Goal: Task Accomplishment & Management: Manage account settings

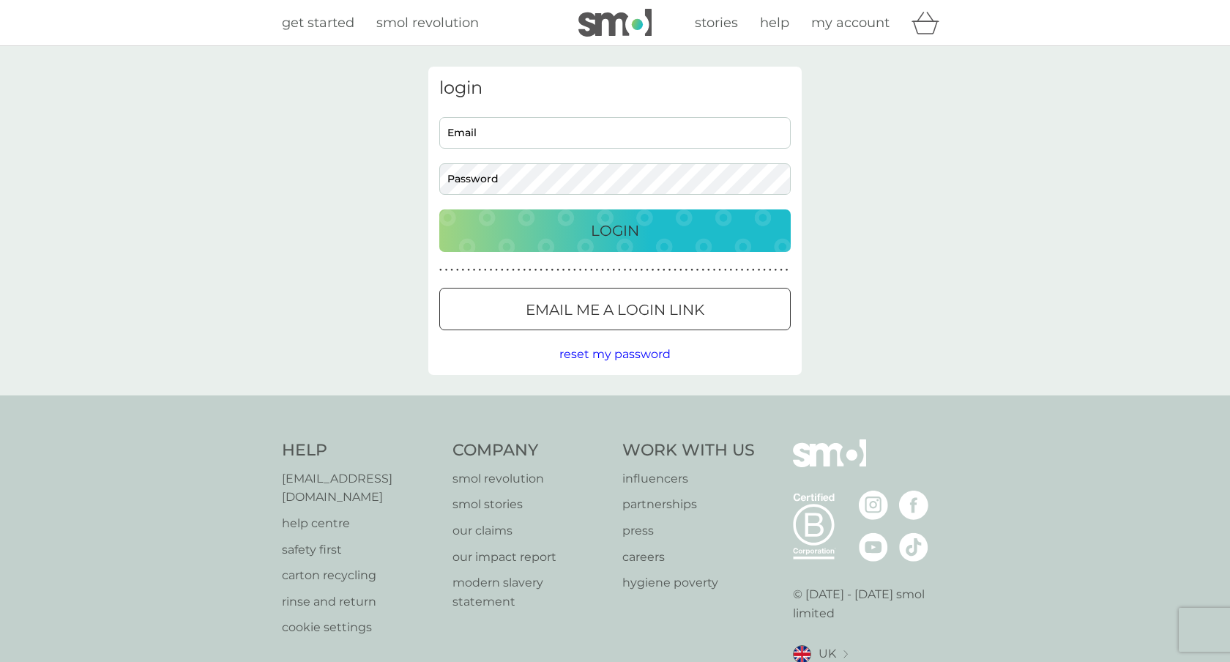
type input "[EMAIL_ADDRESS][DOMAIN_NAME]"
click at [562, 225] on div "Login" at bounding box center [615, 230] width 322 height 23
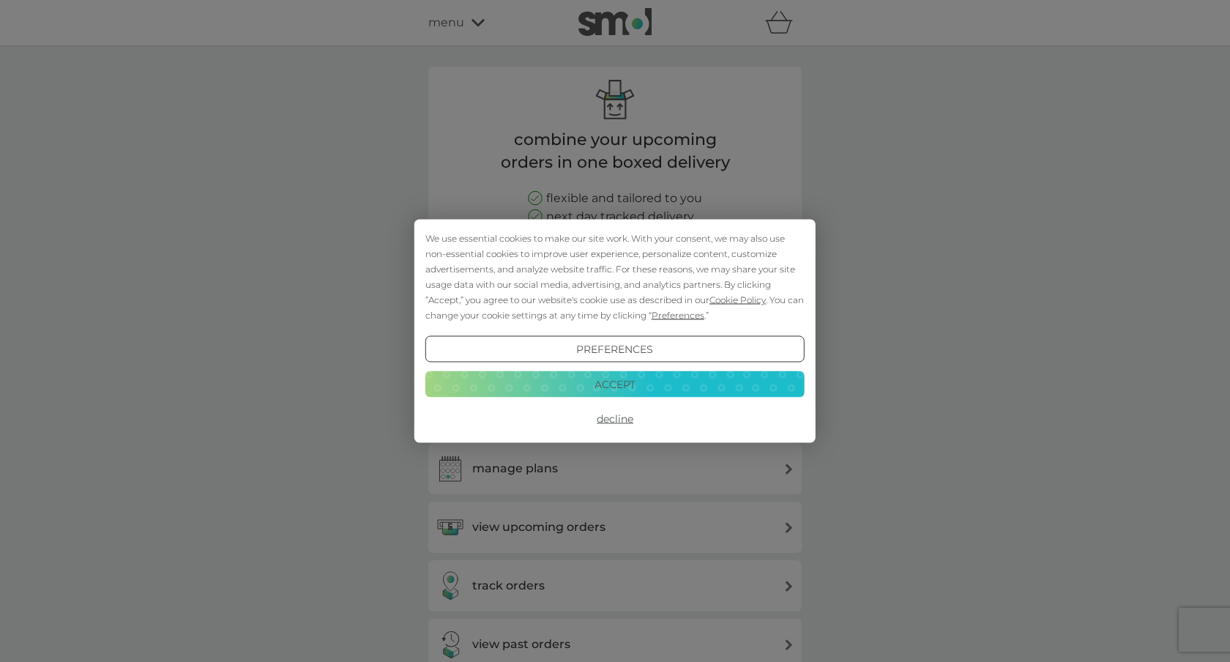
click at [630, 383] on button "Accept" at bounding box center [614, 384] width 379 height 26
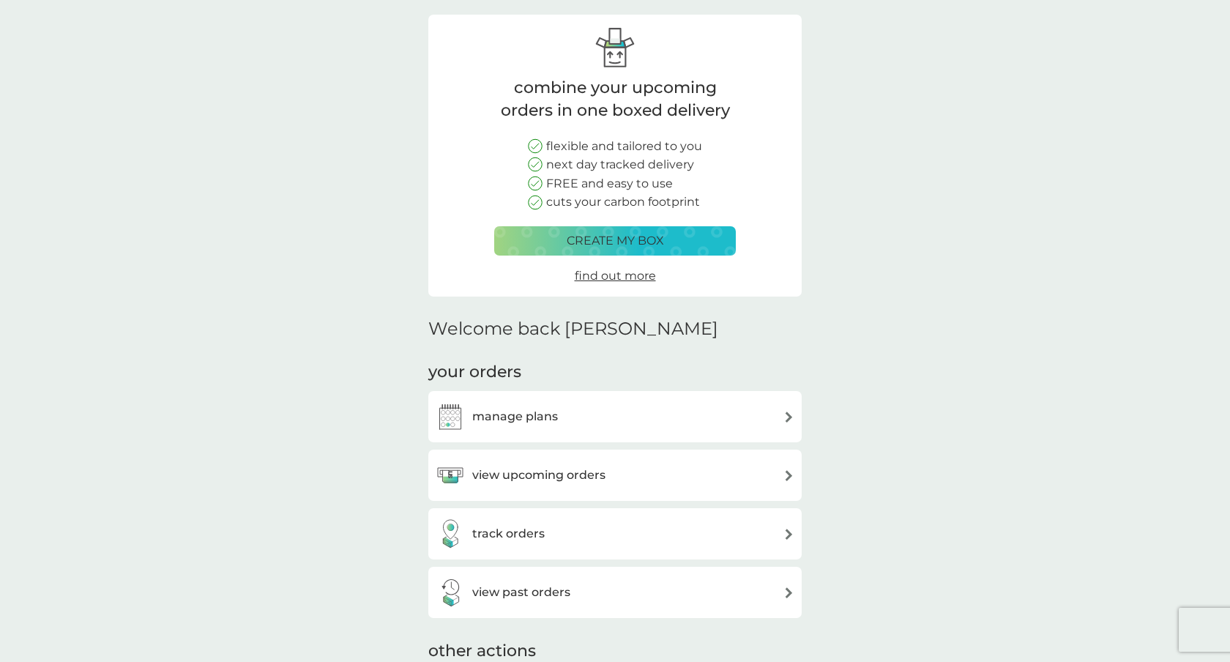
scroll to position [89, 0]
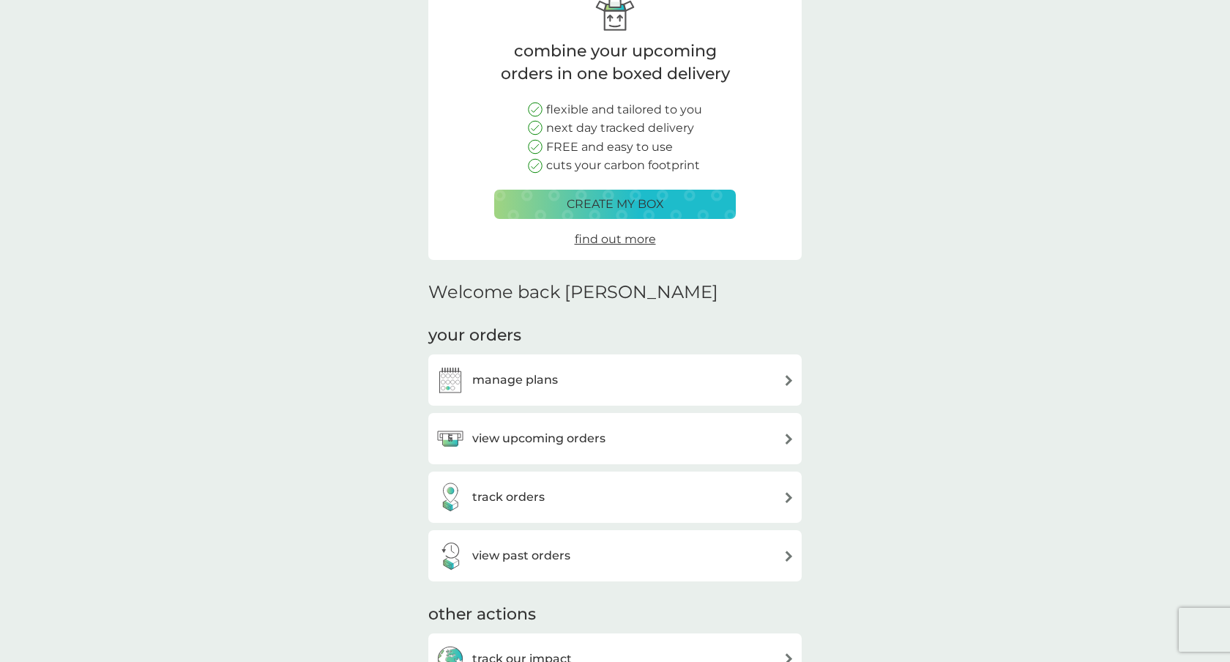
click at [796, 378] on div "manage plans" at bounding box center [614, 379] width 373 height 51
click at [768, 377] on div "manage plans" at bounding box center [615, 379] width 359 height 29
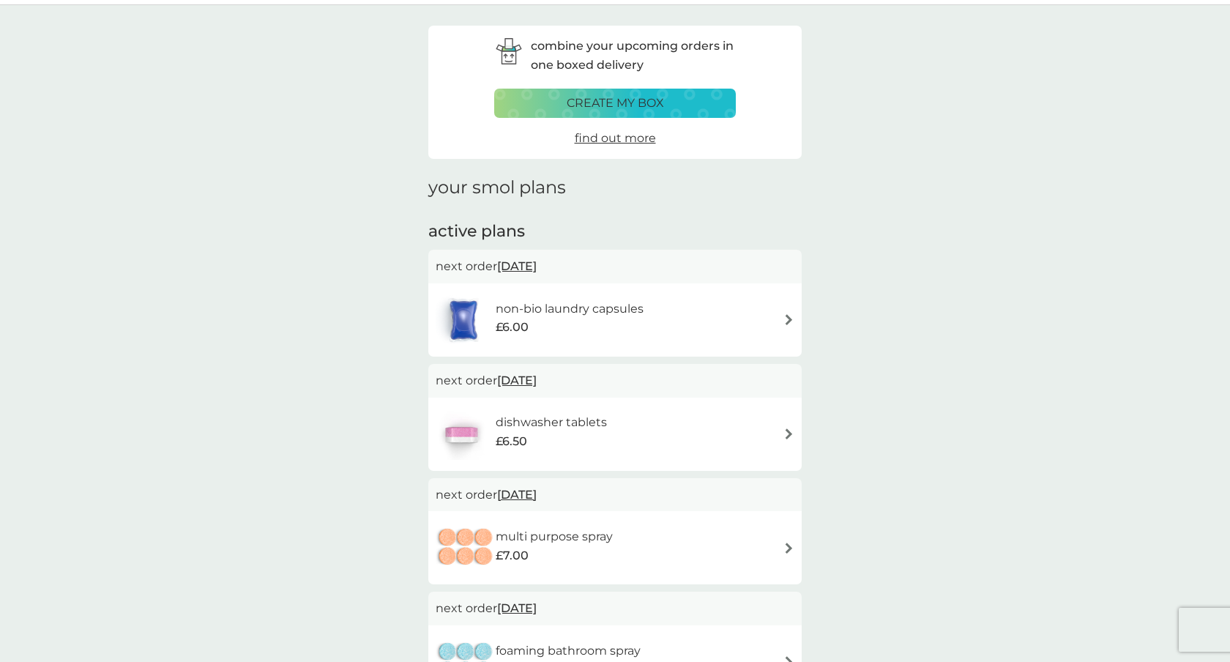
scroll to position [65, 0]
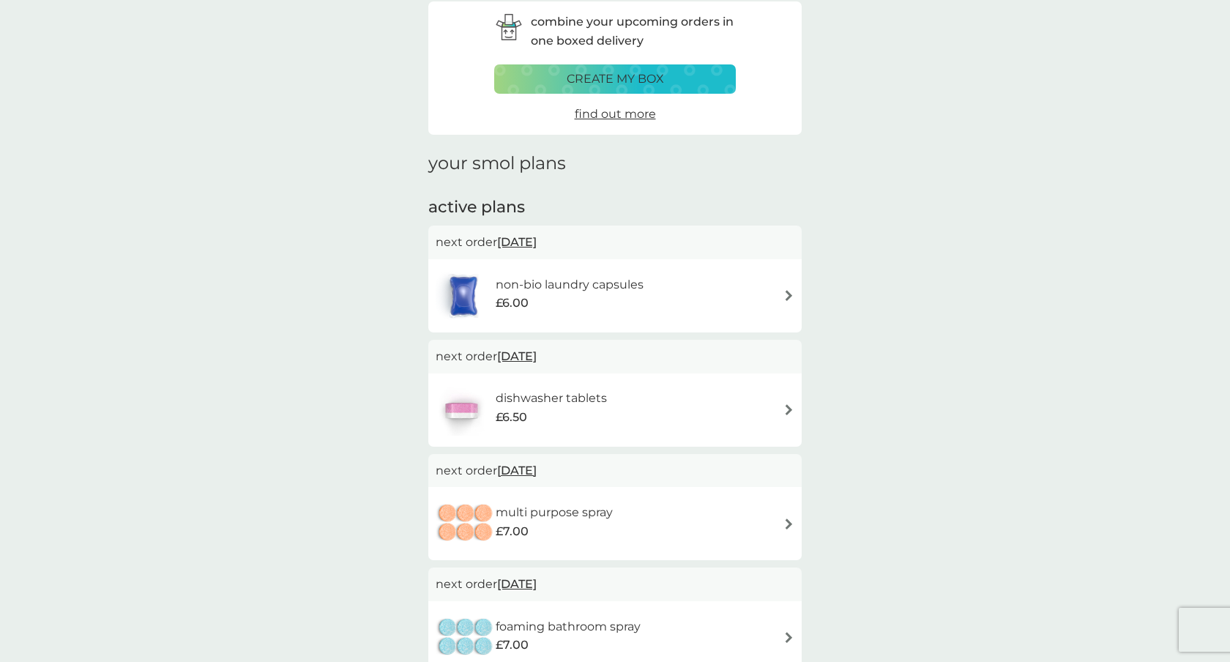
click at [700, 306] on div "non-bio laundry capsules £6.00" at bounding box center [615, 295] width 359 height 51
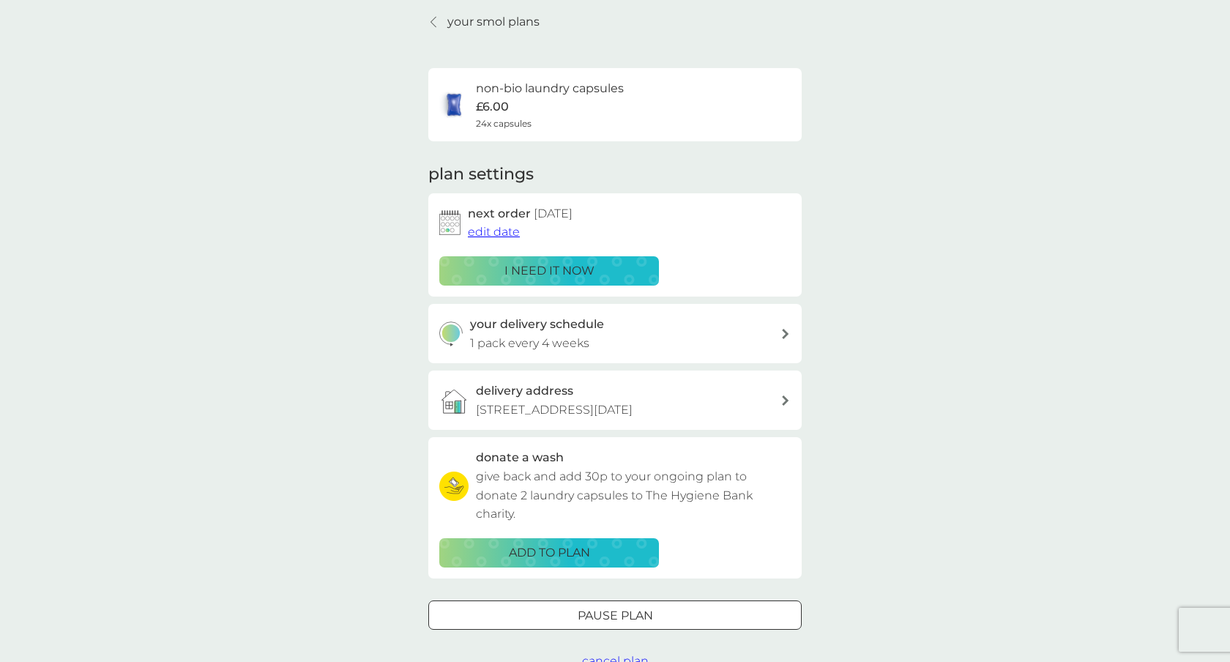
scroll to position [60, 0]
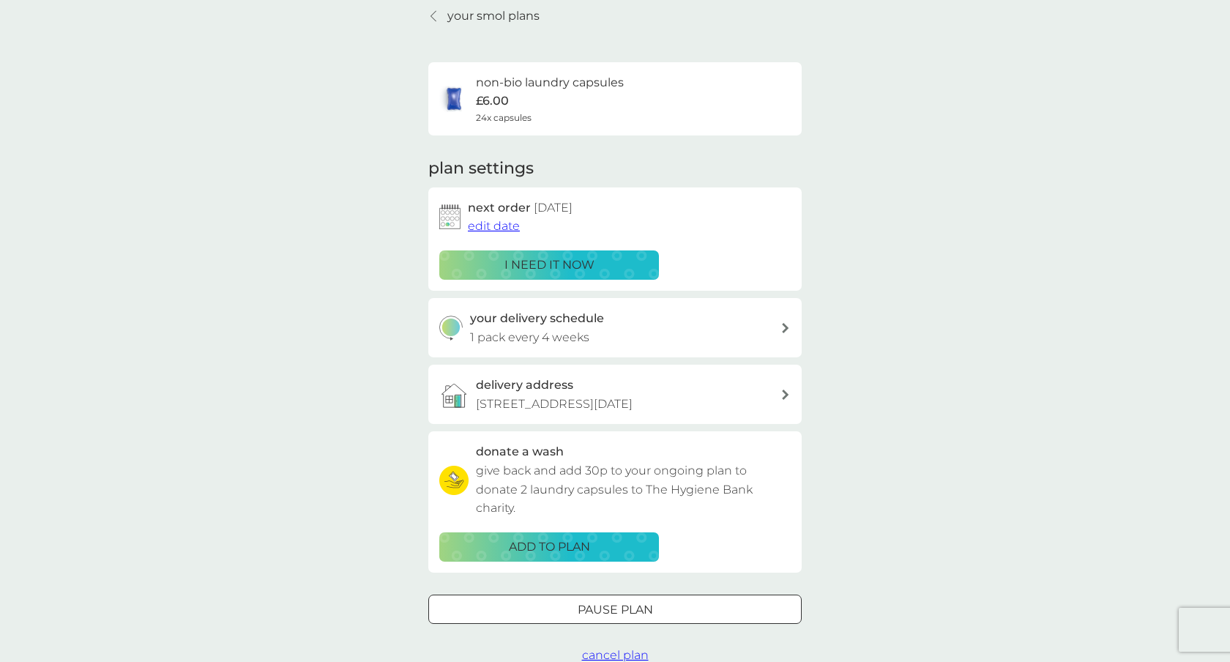
click at [508, 228] on span "edit date" at bounding box center [494, 226] width 52 height 14
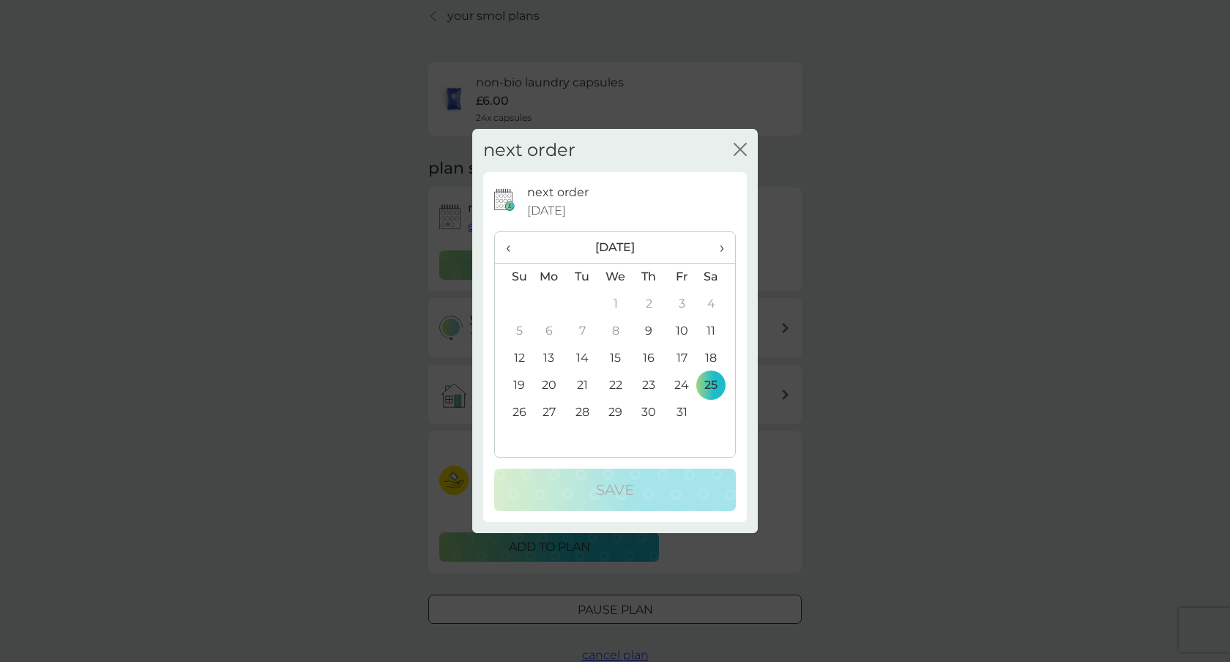
click at [719, 248] on span "›" at bounding box center [717, 247] width 15 height 31
click at [618, 332] on td "10" at bounding box center [616, 331] width 34 height 27
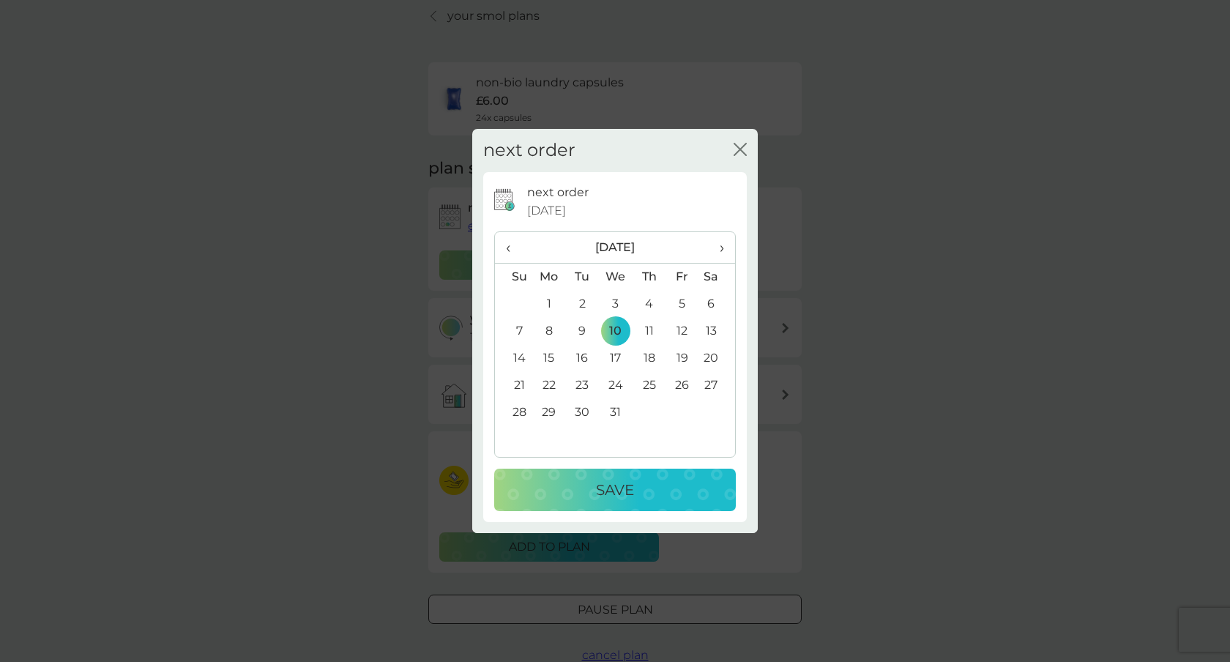
click at [608, 478] on p "Save" at bounding box center [615, 489] width 38 height 23
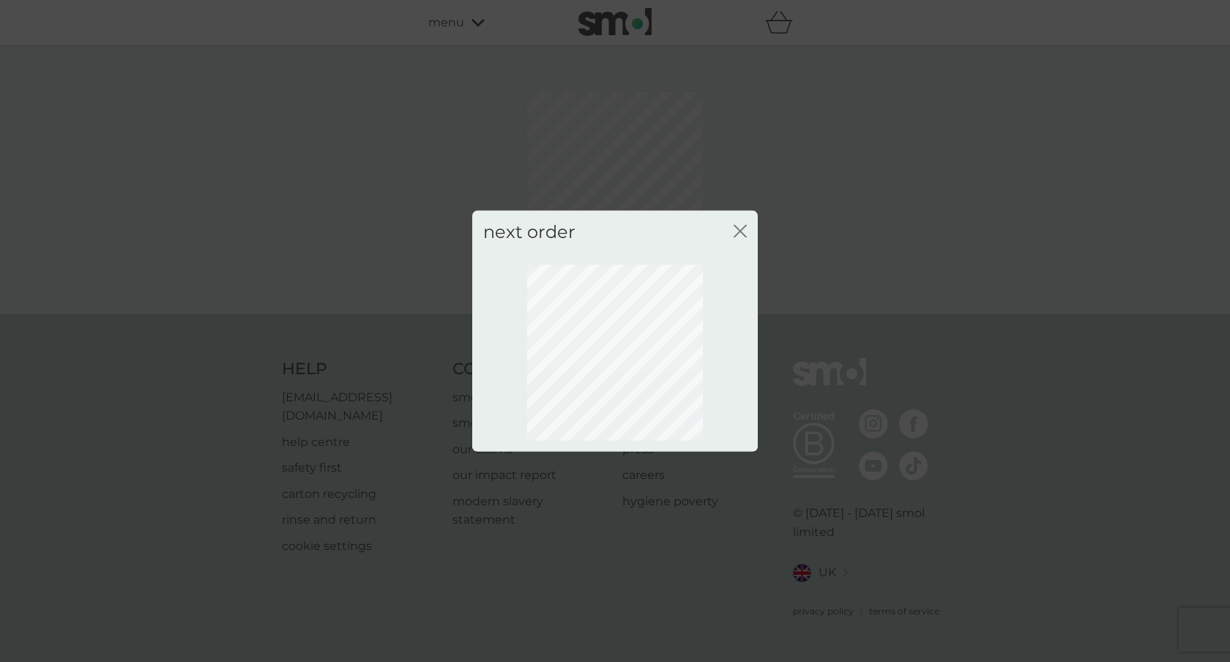
scroll to position [0, 0]
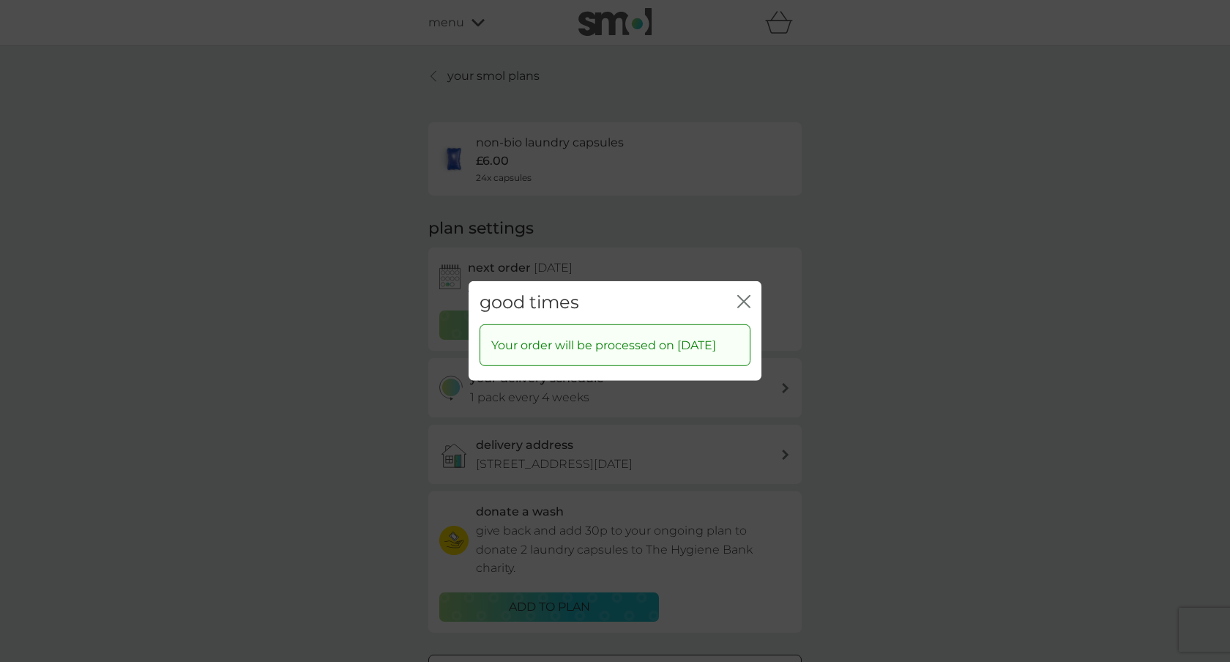
click at [743, 295] on icon "close" at bounding box center [743, 301] width 13 height 13
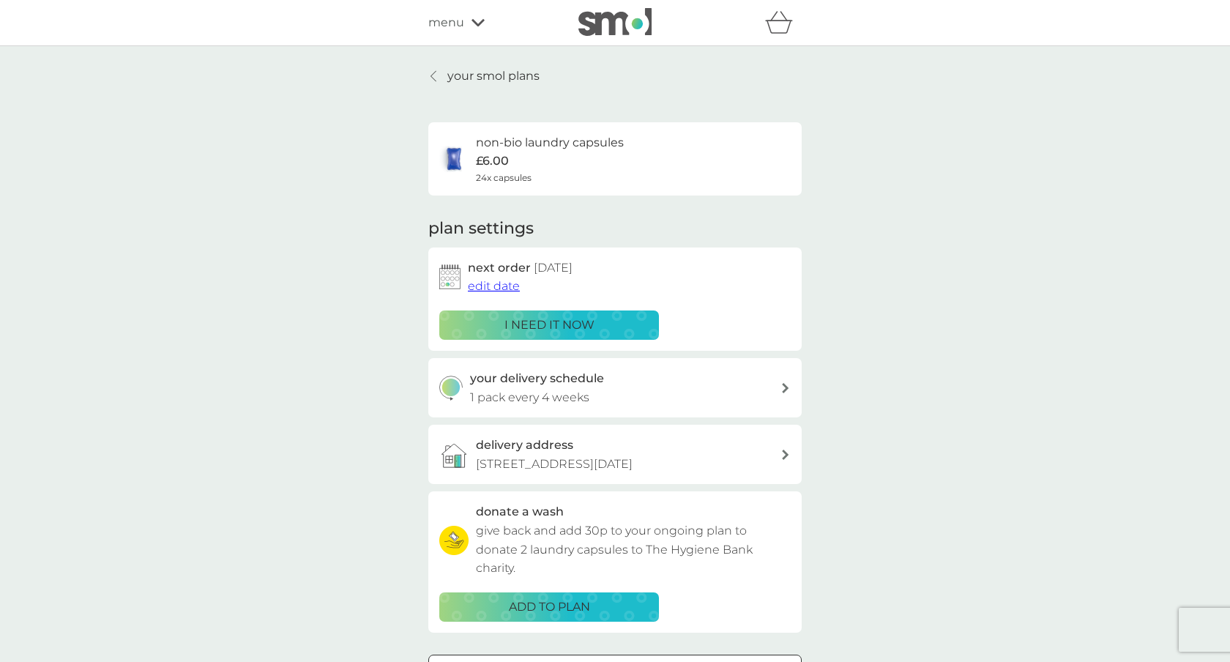
click at [466, 77] on p "your smol plans" at bounding box center [493, 76] width 92 height 19
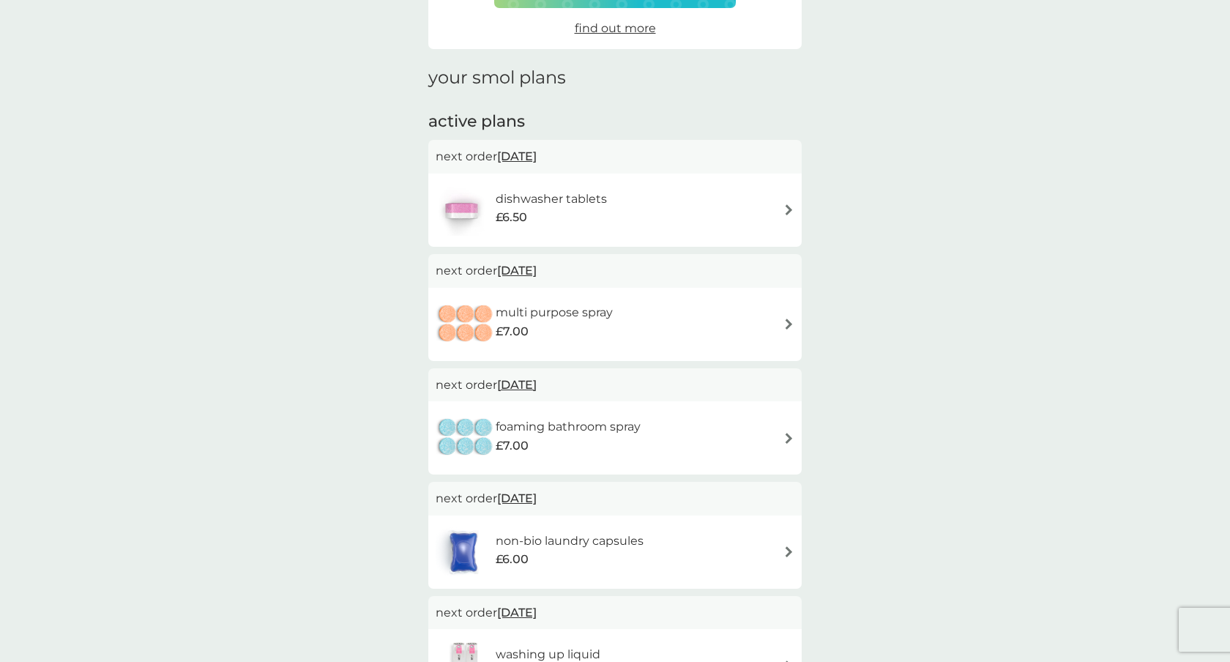
scroll to position [149, 0]
click at [772, 438] on div "foaming bathroom spray £7.00" at bounding box center [615, 439] width 359 height 51
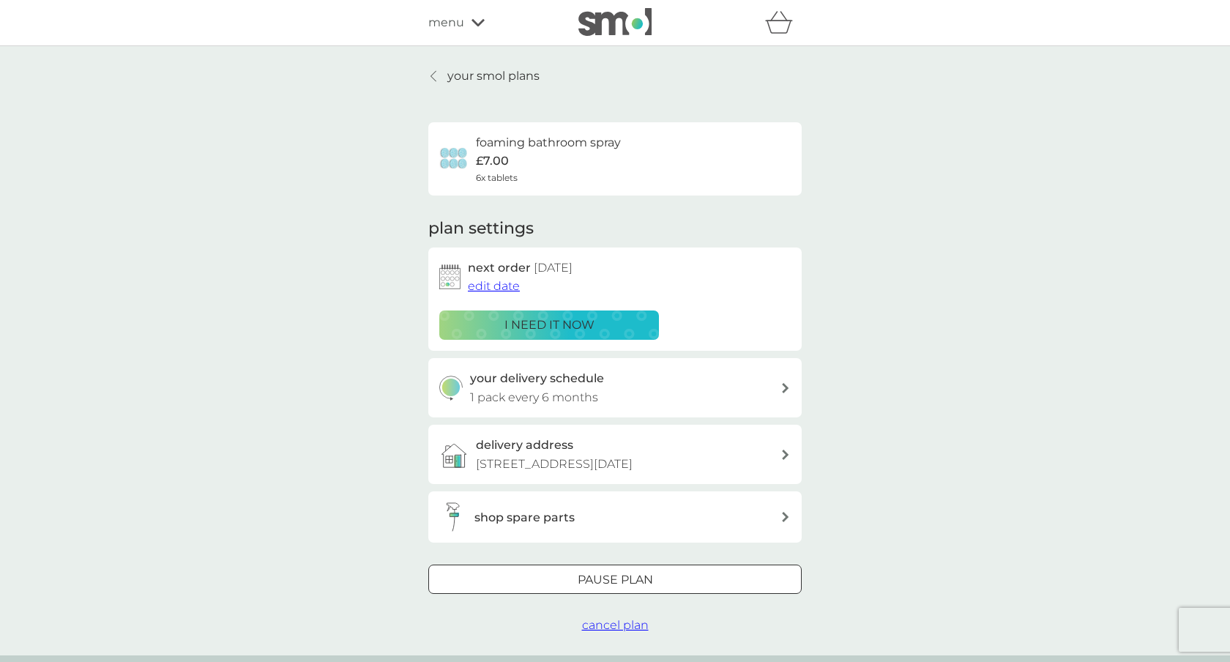
click at [491, 289] on span "edit date" at bounding box center [494, 286] width 52 height 14
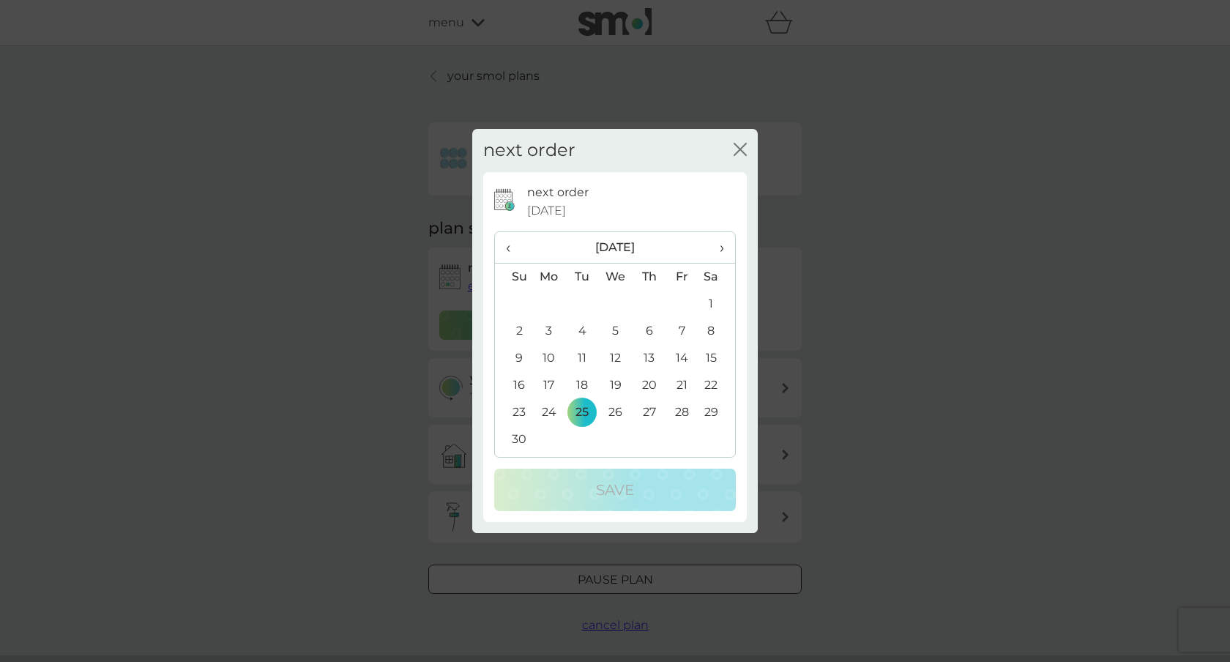
click at [721, 246] on span "›" at bounding box center [717, 247] width 15 height 31
click at [618, 335] on td "10" at bounding box center [616, 331] width 34 height 27
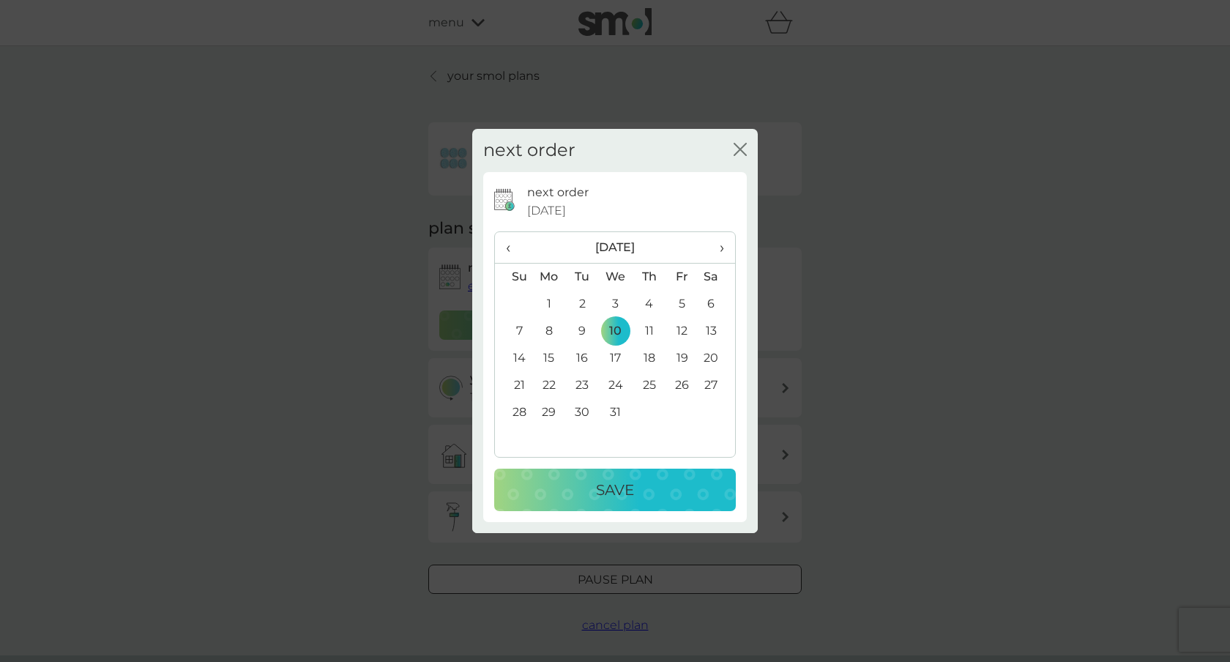
click at [622, 483] on p "Save" at bounding box center [615, 489] width 38 height 23
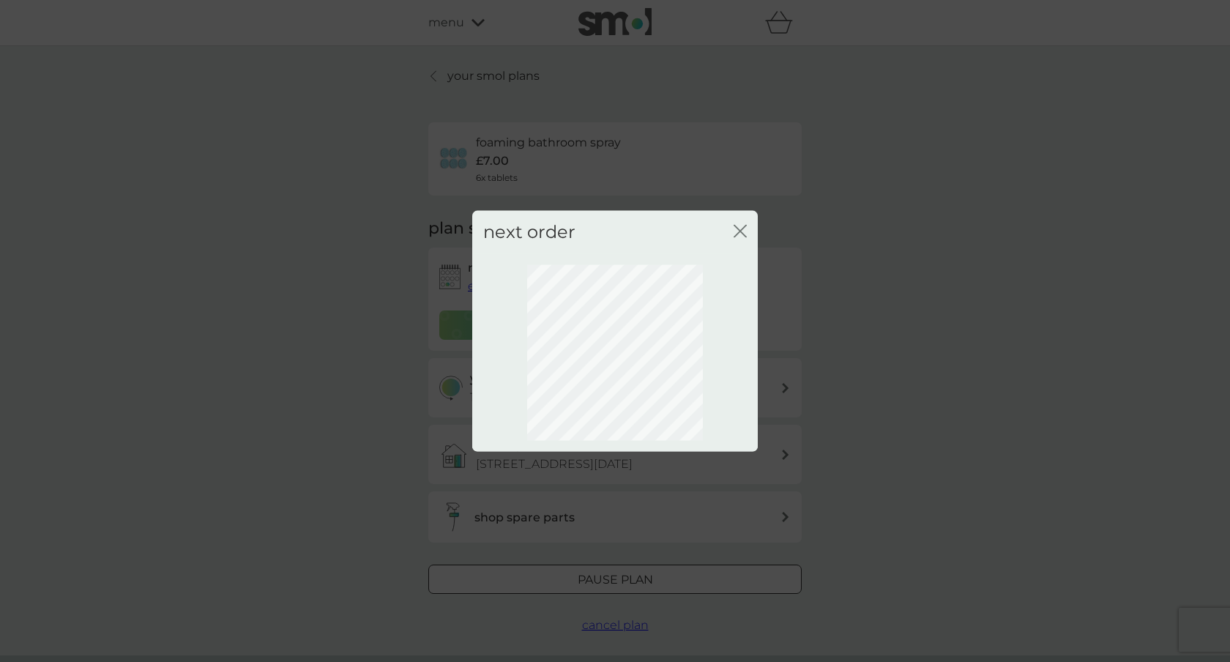
click at [743, 233] on icon "close" at bounding box center [740, 231] width 13 height 13
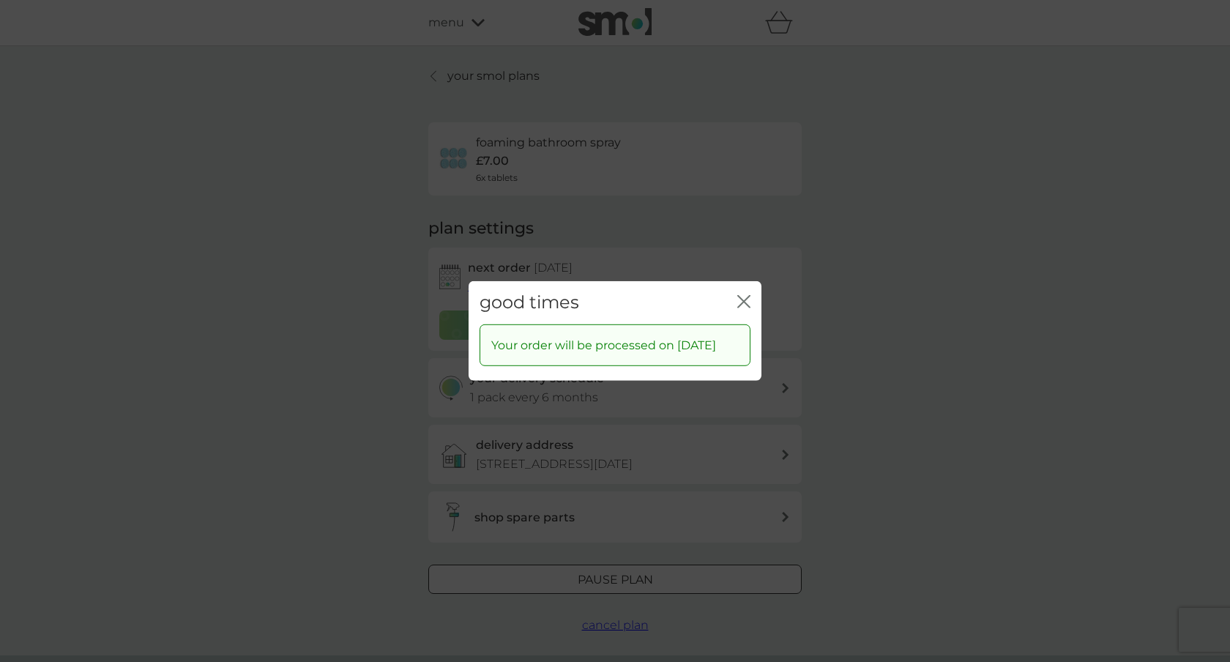
click at [743, 295] on icon "close" at bounding box center [743, 301] width 13 height 13
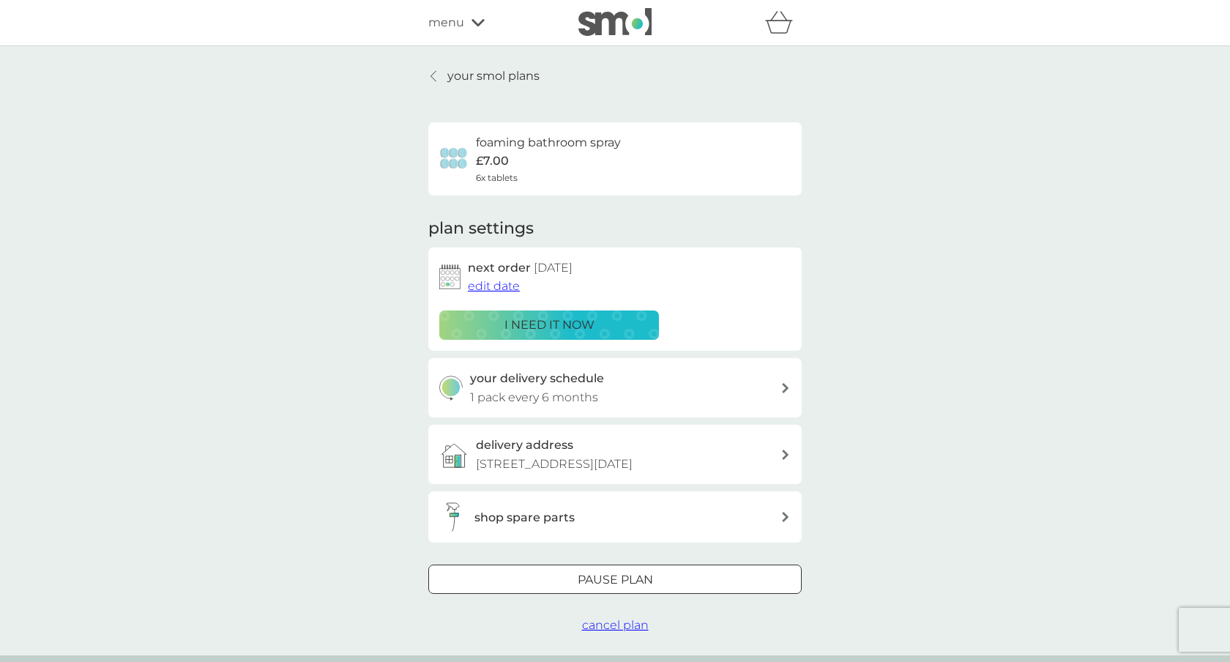
click at [468, 73] on p "your smol plans" at bounding box center [493, 76] width 92 height 19
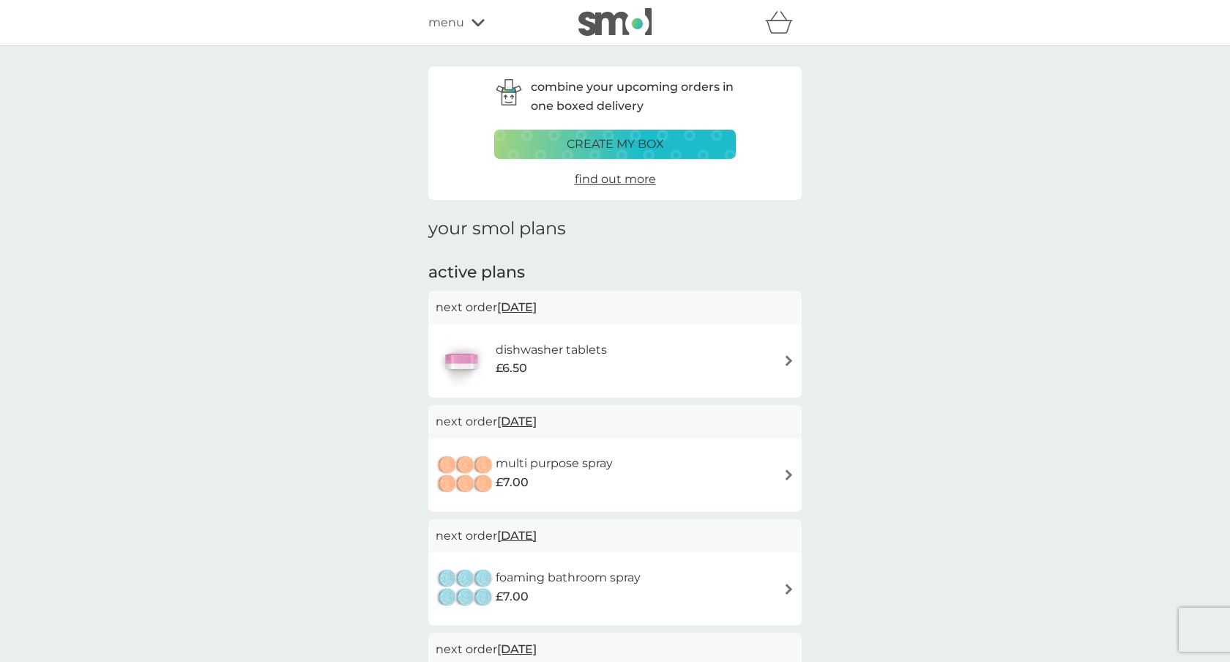
click at [785, 473] on img at bounding box center [789, 474] width 11 height 11
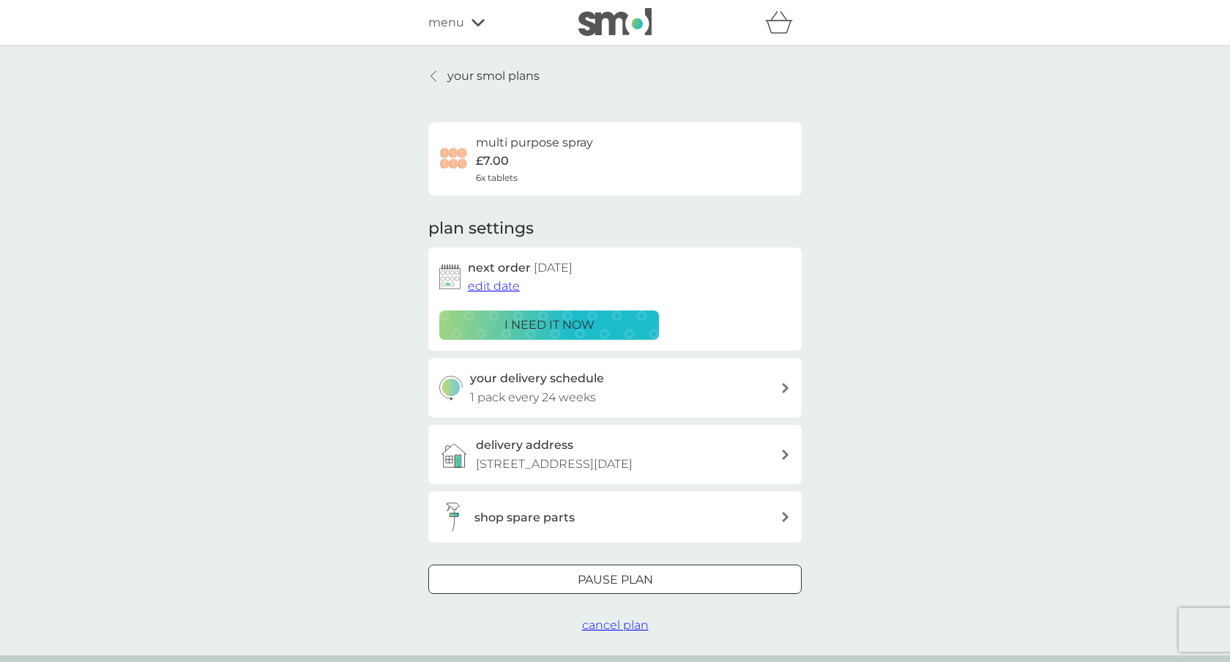
click at [489, 292] on span "edit date" at bounding box center [494, 286] width 52 height 14
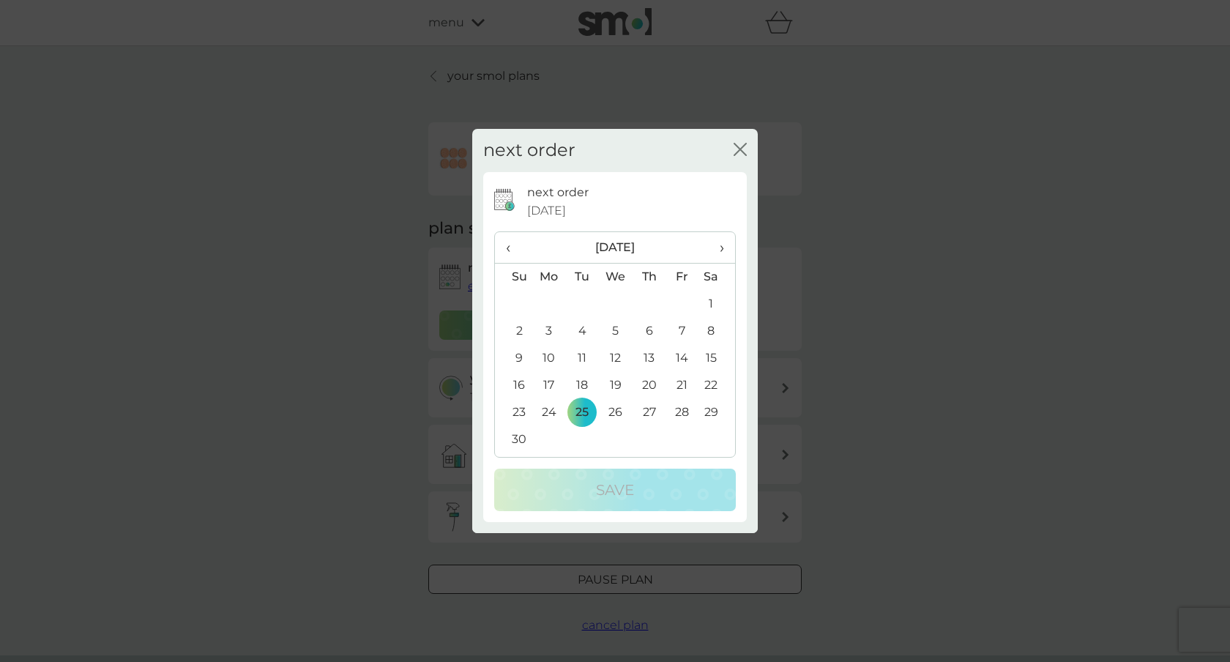
click at [722, 250] on span "›" at bounding box center [717, 247] width 15 height 31
click at [625, 330] on td "10" at bounding box center [616, 331] width 34 height 27
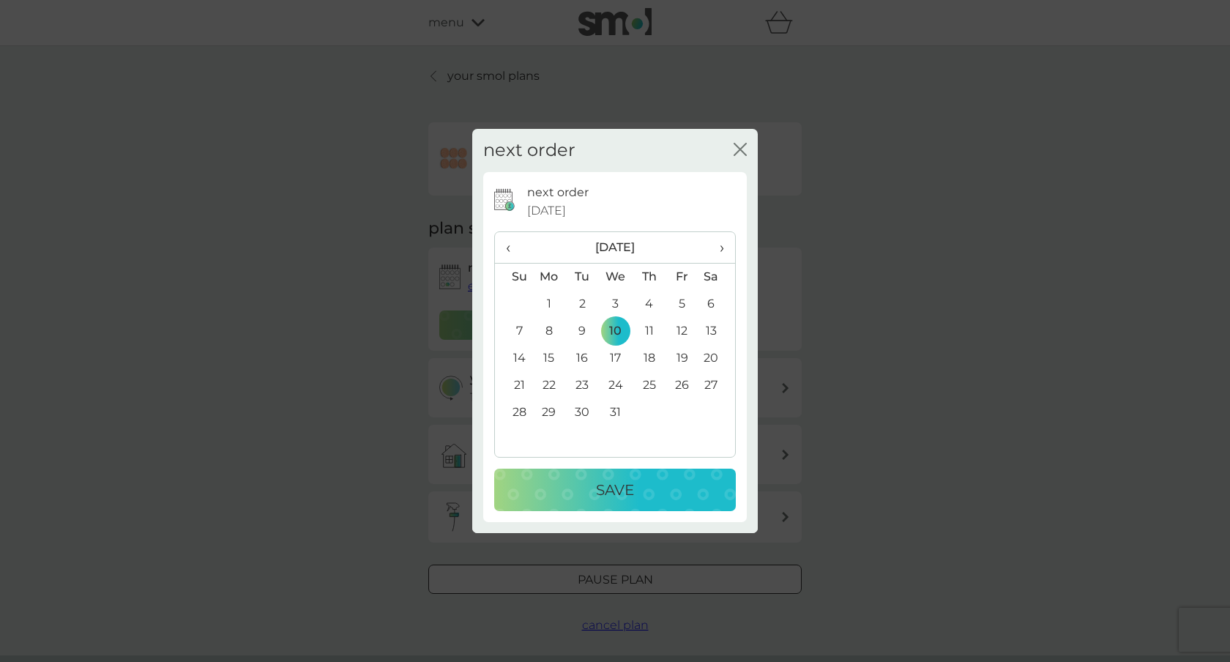
click at [617, 481] on p "Save" at bounding box center [615, 489] width 38 height 23
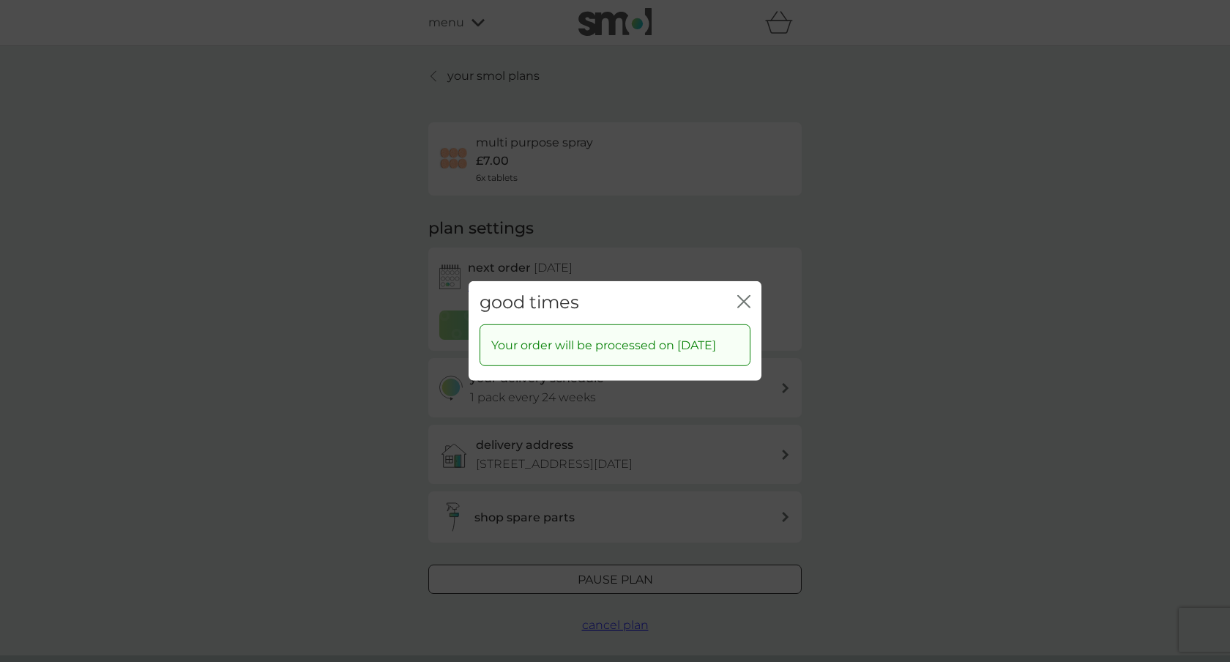
click at [737, 296] on icon "close" at bounding box center [743, 301] width 13 height 13
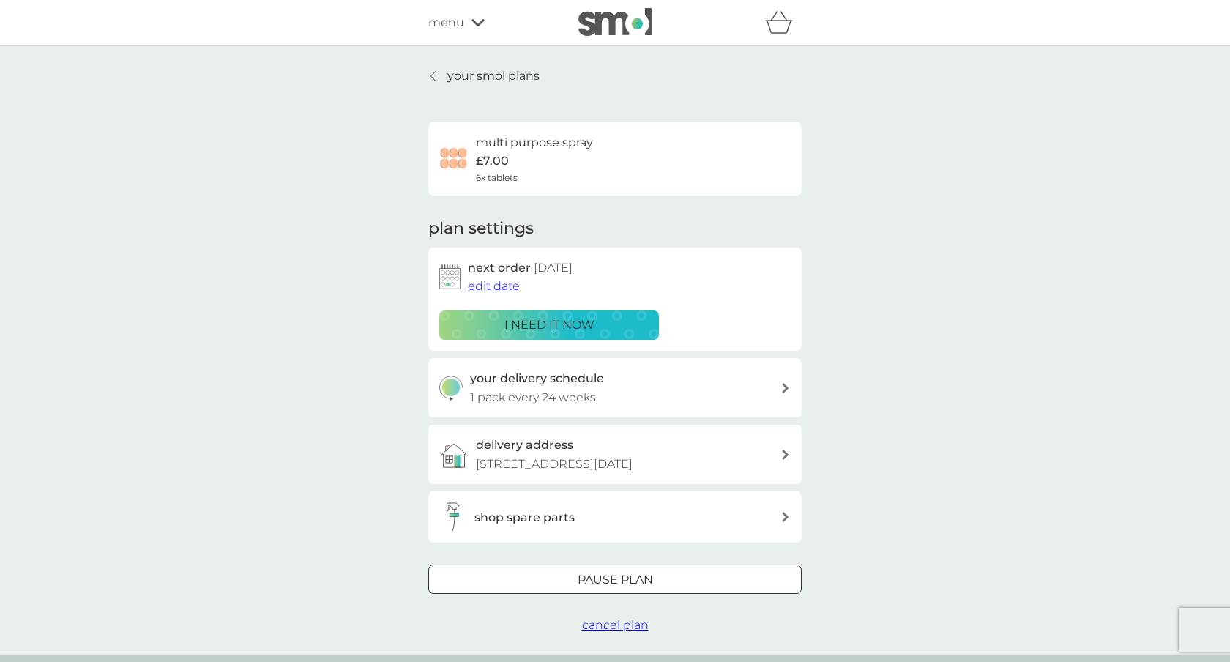
click at [466, 75] on p "your smol plans" at bounding box center [493, 76] width 92 height 19
